Goal: Transaction & Acquisition: Download file/media

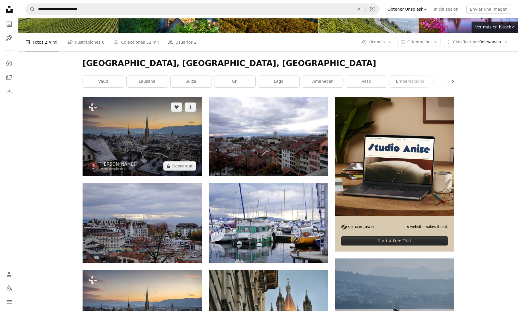
scroll to position [52, 0]
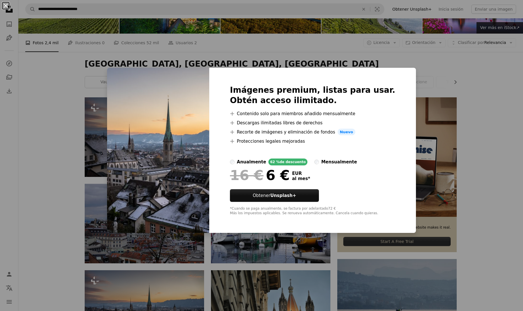
click at [7, 5] on button "An X shape" at bounding box center [5, 5] width 7 height 7
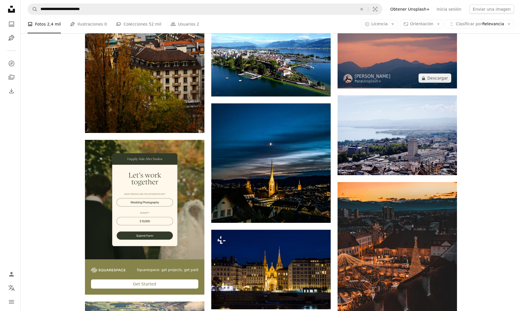
scroll to position [1050, 0]
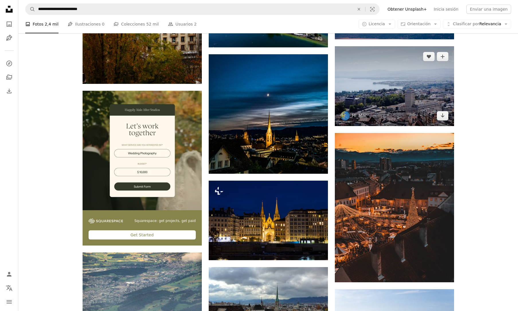
click at [394, 100] on img at bounding box center [394, 86] width 119 height 80
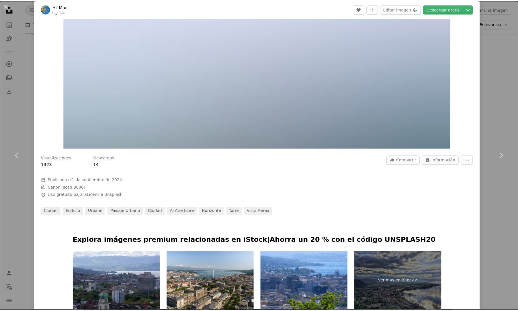
scroll to position [82, 0]
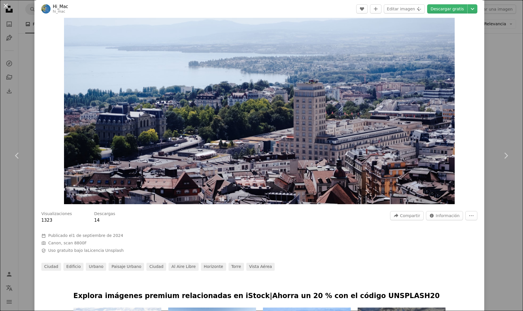
click at [7, 6] on button "An X shape" at bounding box center [5, 5] width 7 height 7
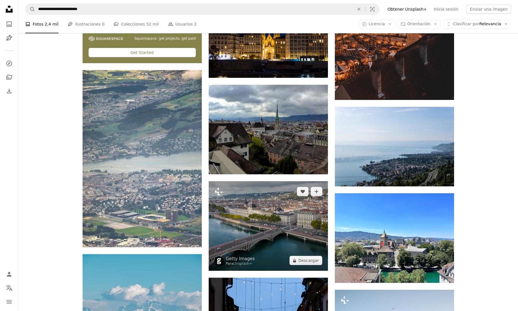
scroll to position [1231, 0]
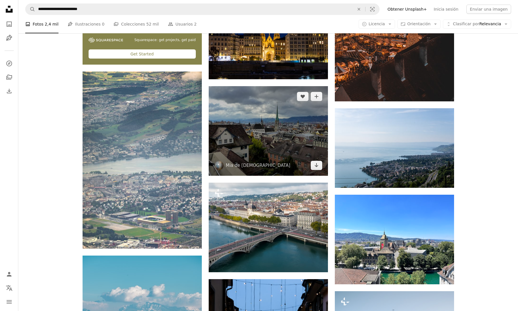
click at [269, 135] on img at bounding box center [268, 131] width 119 height 90
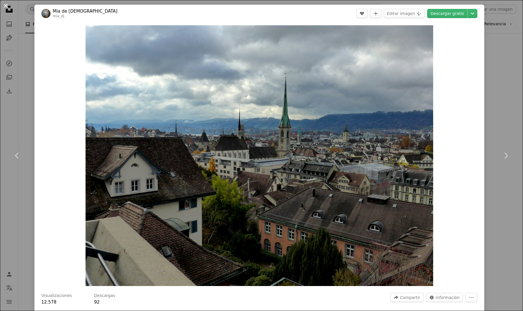
click at [7, 4] on button "An X shape" at bounding box center [5, 5] width 7 height 7
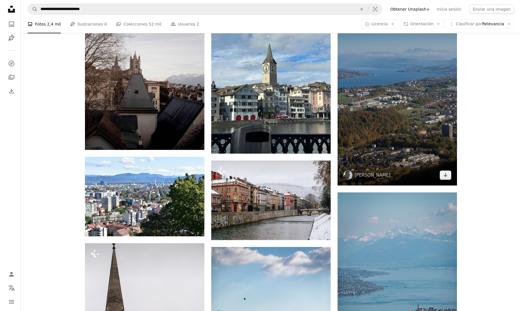
scroll to position [1713, 0]
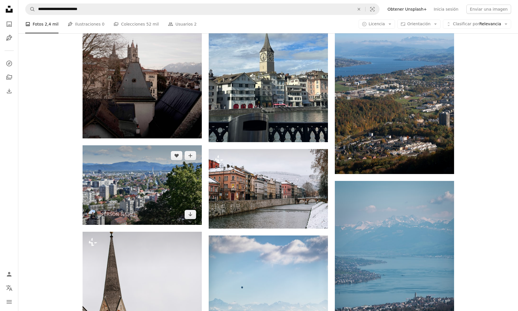
click at [140, 190] on img at bounding box center [142, 184] width 119 height 79
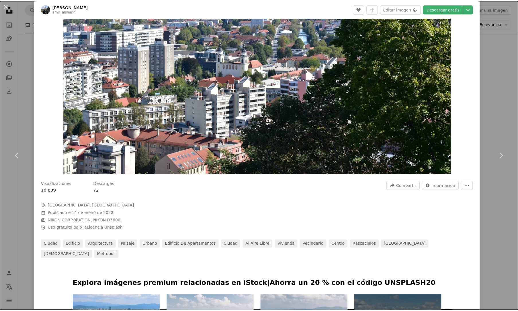
scroll to position [138, 0]
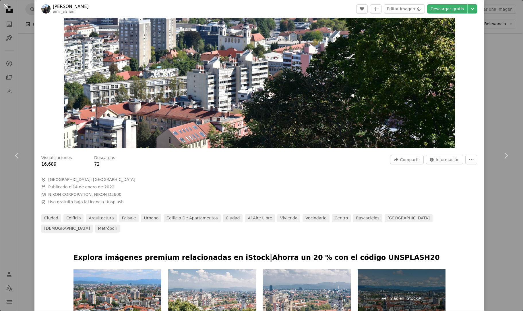
click at [3, 6] on button "An X shape" at bounding box center [5, 5] width 7 height 7
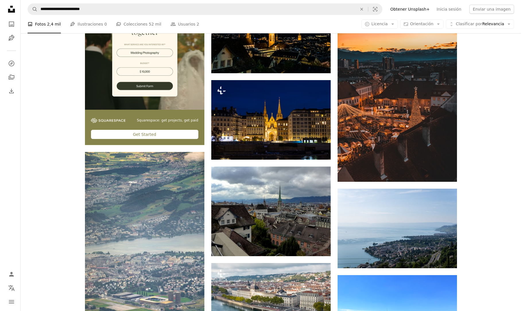
scroll to position [1149, 0]
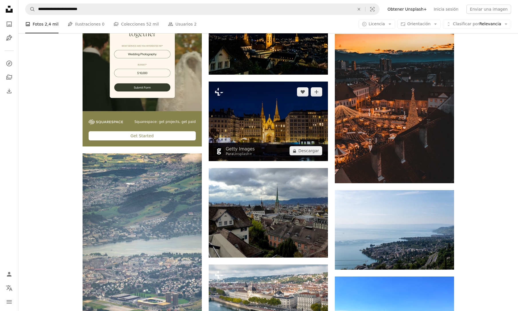
click at [276, 130] on img at bounding box center [268, 120] width 119 height 79
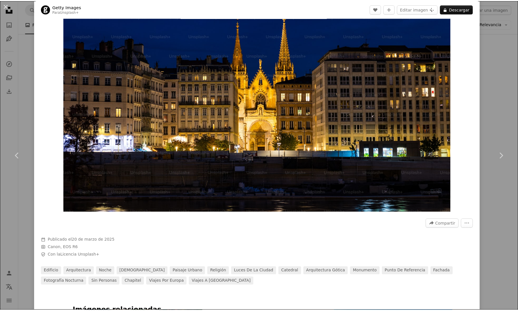
scroll to position [142, 0]
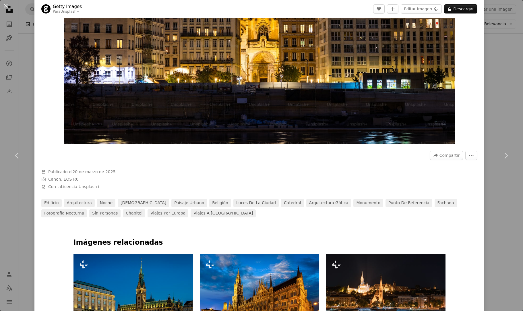
drag, startPoint x: 5, startPoint y: 3, endPoint x: 47, endPoint y: 55, distance: 67.1
click at [5, 3] on button "An X shape" at bounding box center [5, 5] width 7 height 7
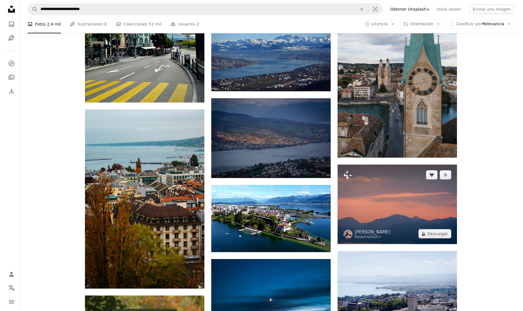
scroll to position [818, 0]
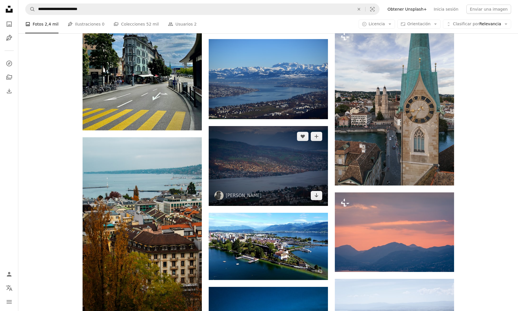
click at [272, 168] on img at bounding box center [268, 166] width 119 height 80
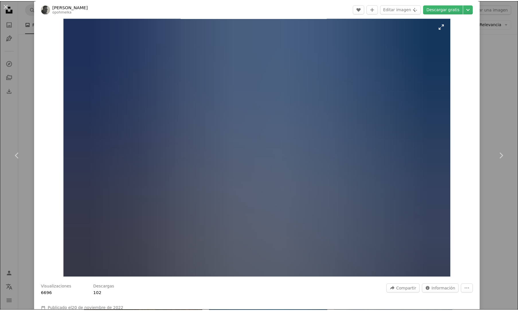
scroll to position [52, 0]
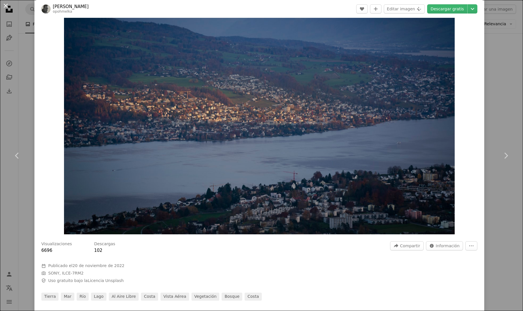
click at [6, 5] on button "An X shape" at bounding box center [5, 5] width 7 height 7
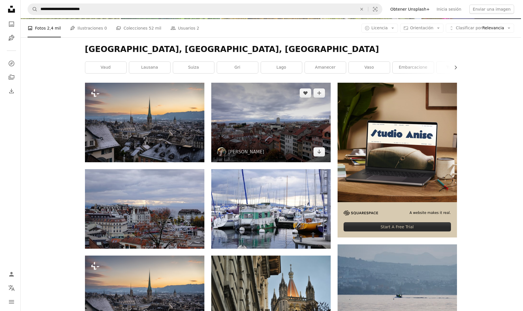
scroll to position [73, 0]
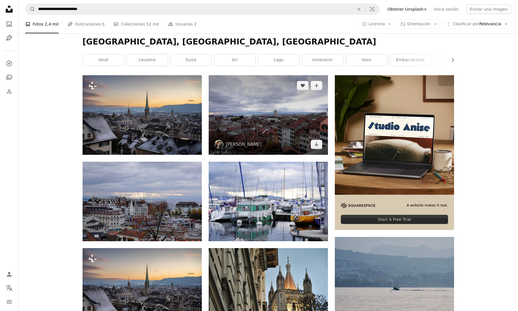
click at [269, 114] on img at bounding box center [268, 114] width 119 height 79
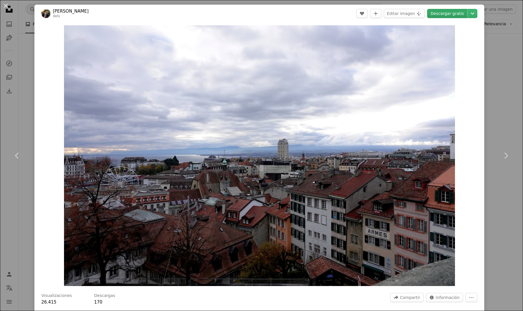
click at [448, 12] on link "Descargar gratis" at bounding box center [447, 13] width 40 height 9
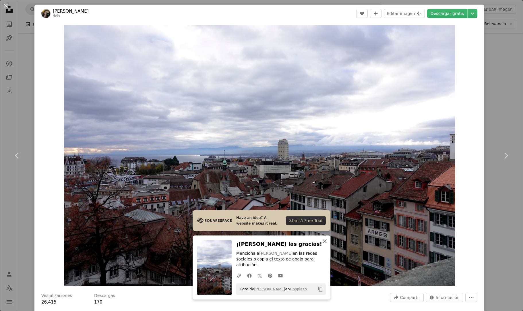
click at [323, 241] on icon "button" at bounding box center [324, 241] width 4 height 4
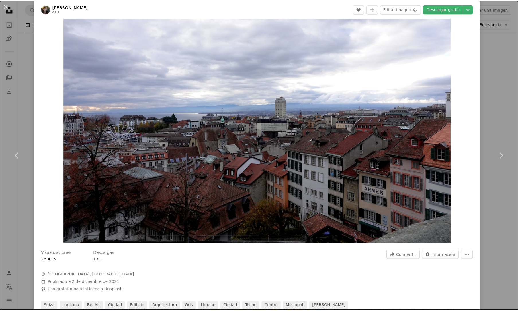
scroll to position [39, 0]
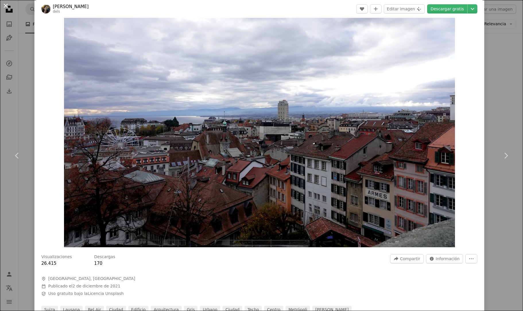
click at [4, 6] on button "An X shape" at bounding box center [5, 5] width 7 height 7
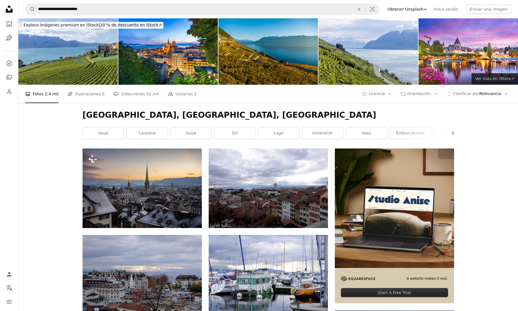
click at [501, 79] on span "Ver más en iStock ↗" at bounding box center [495, 78] width 40 height 5
